Goal: Transaction & Acquisition: Download file/media

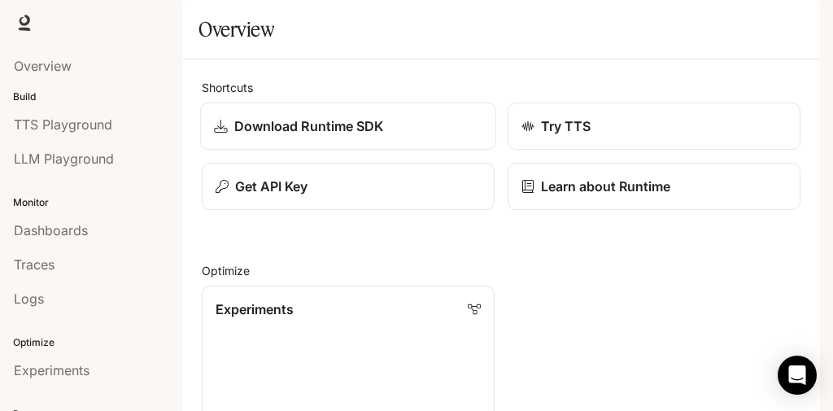
click at [338, 136] on p "Download Runtime SDK" at bounding box center [309, 126] width 150 height 20
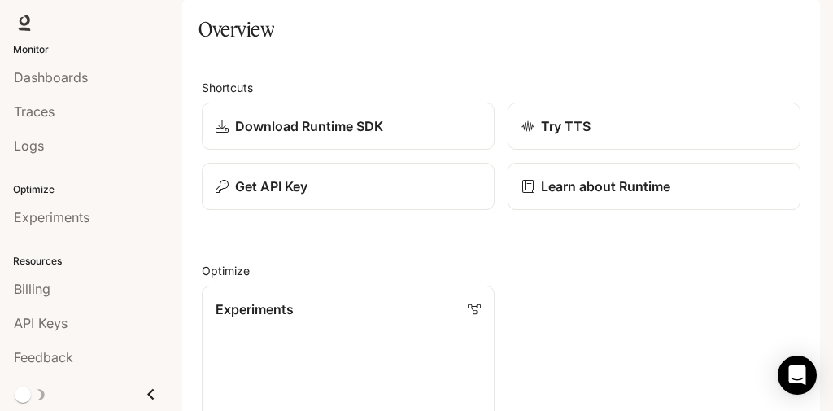
scroll to position [981, 0]
click at [29, 22] on icon at bounding box center [24, 23] width 16 height 16
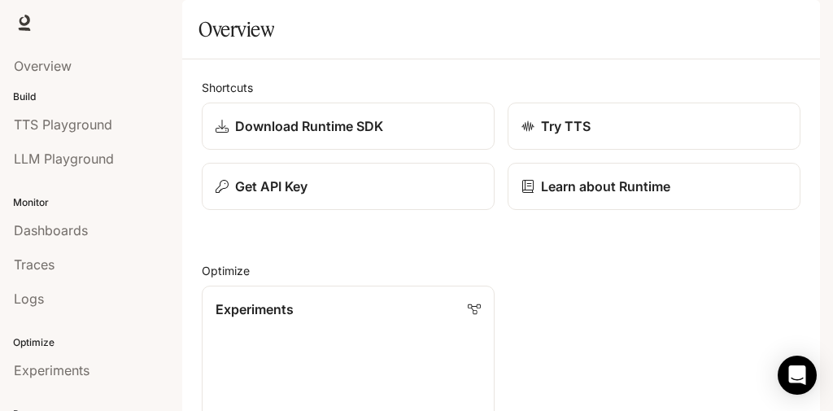
click at [802, 24] on img "button" at bounding box center [797, 22] width 23 height 23
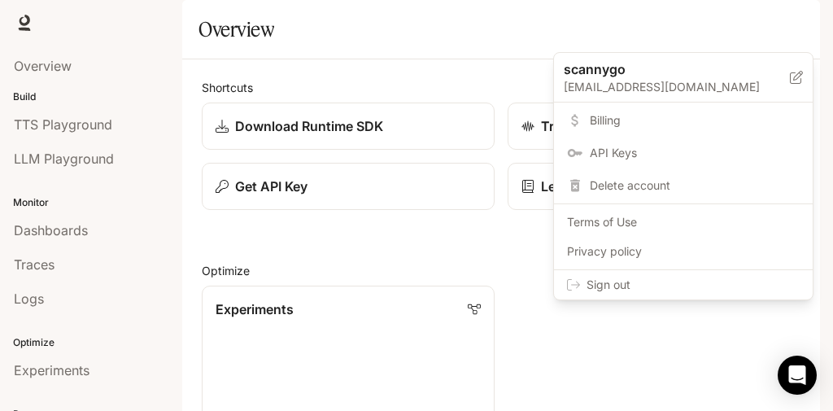
click at [802, 24] on div at bounding box center [416, 205] width 833 height 411
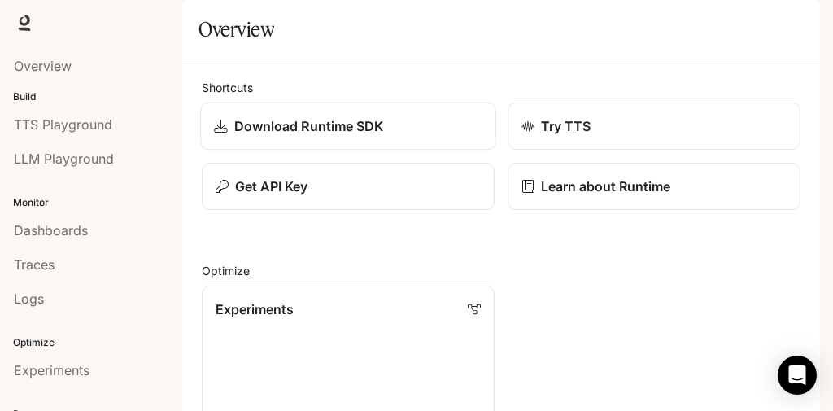
click at [355, 136] on p "Download Runtime SDK" at bounding box center [309, 126] width 150 height 20
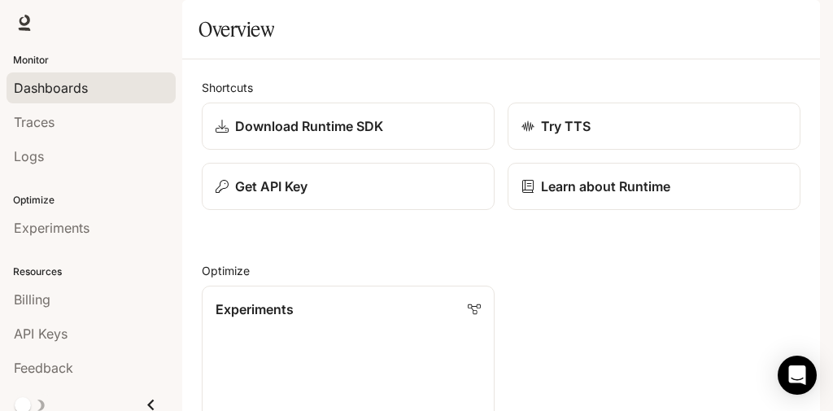
scroll to position [153, 0]
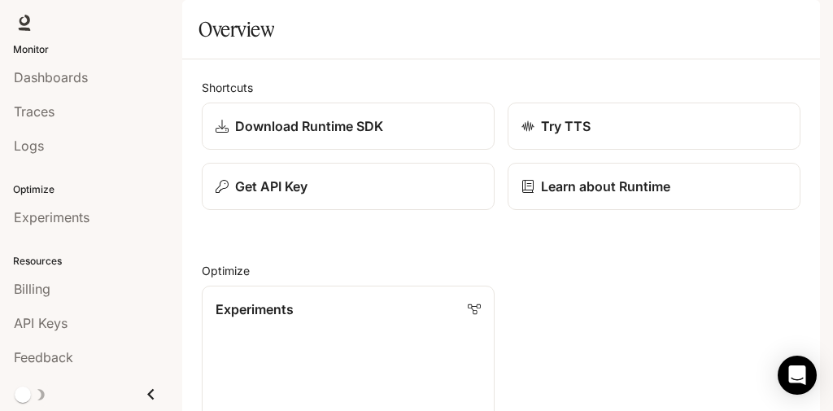
click at [140, 392] on icon "Close drawer" at bounding box center [151, 394] width 22 height 22
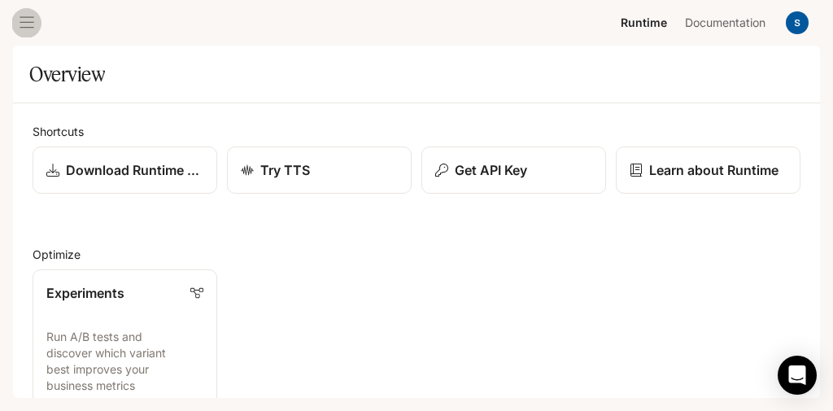
click at [26, 20] on icon "open drawer" at bounding box center [27, 23] width 16 height 16
